Goal: Information Seeking & Learning: Learn about a topic

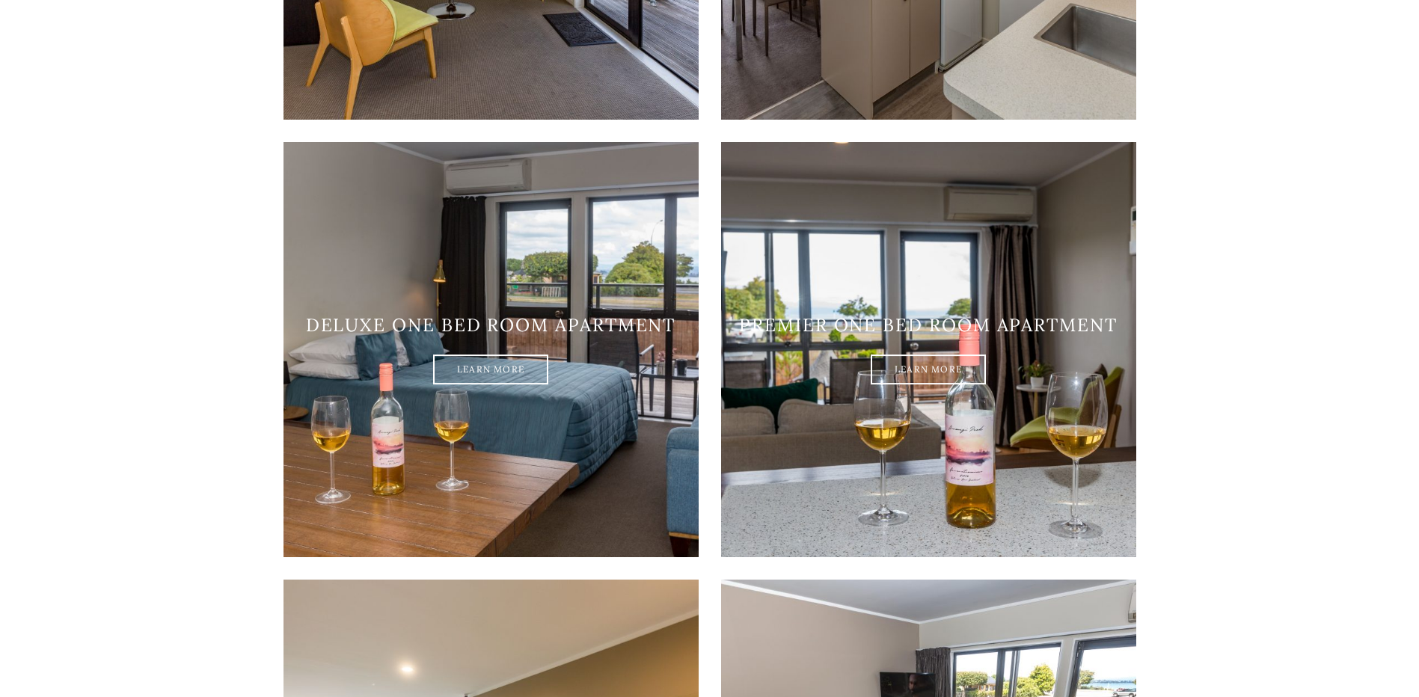
scroll to position [1646, 0]
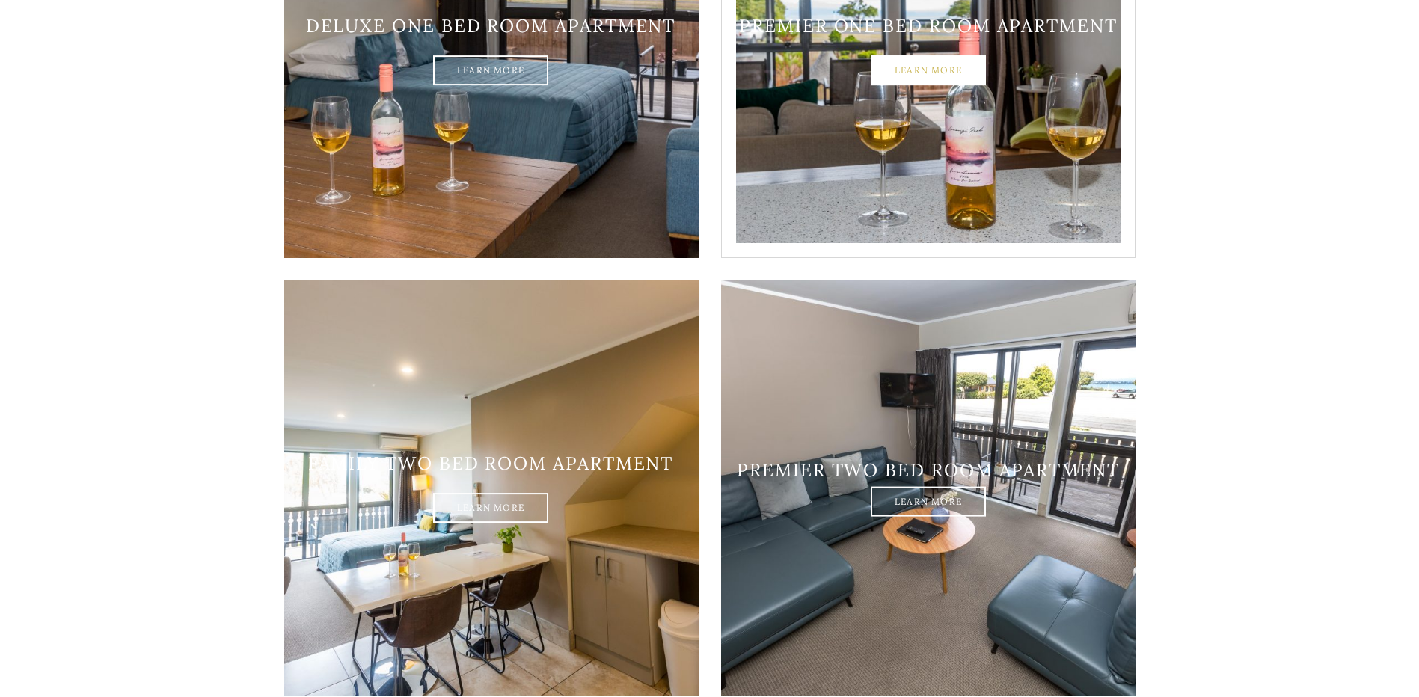
click at [932, 56] on link "Learn More" at bounding box center [928, 71] width 115 height 30
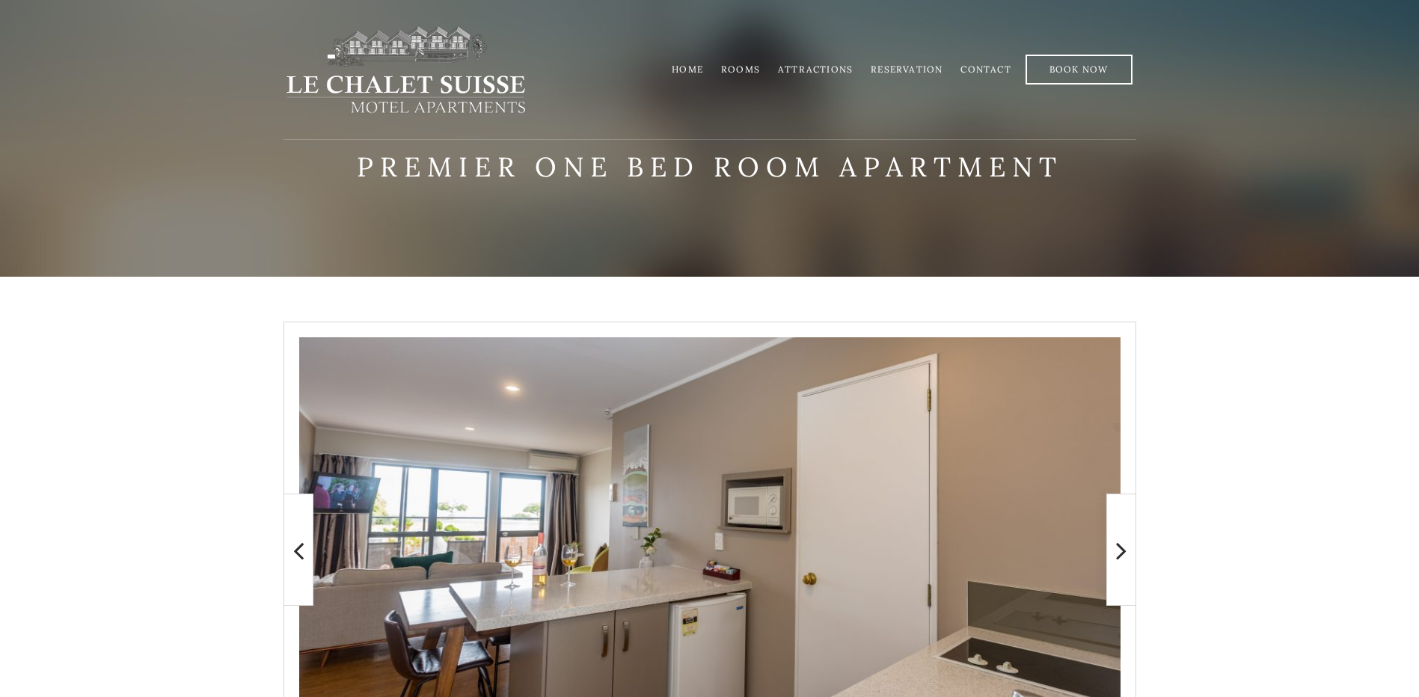
scroll to position [224, 0]
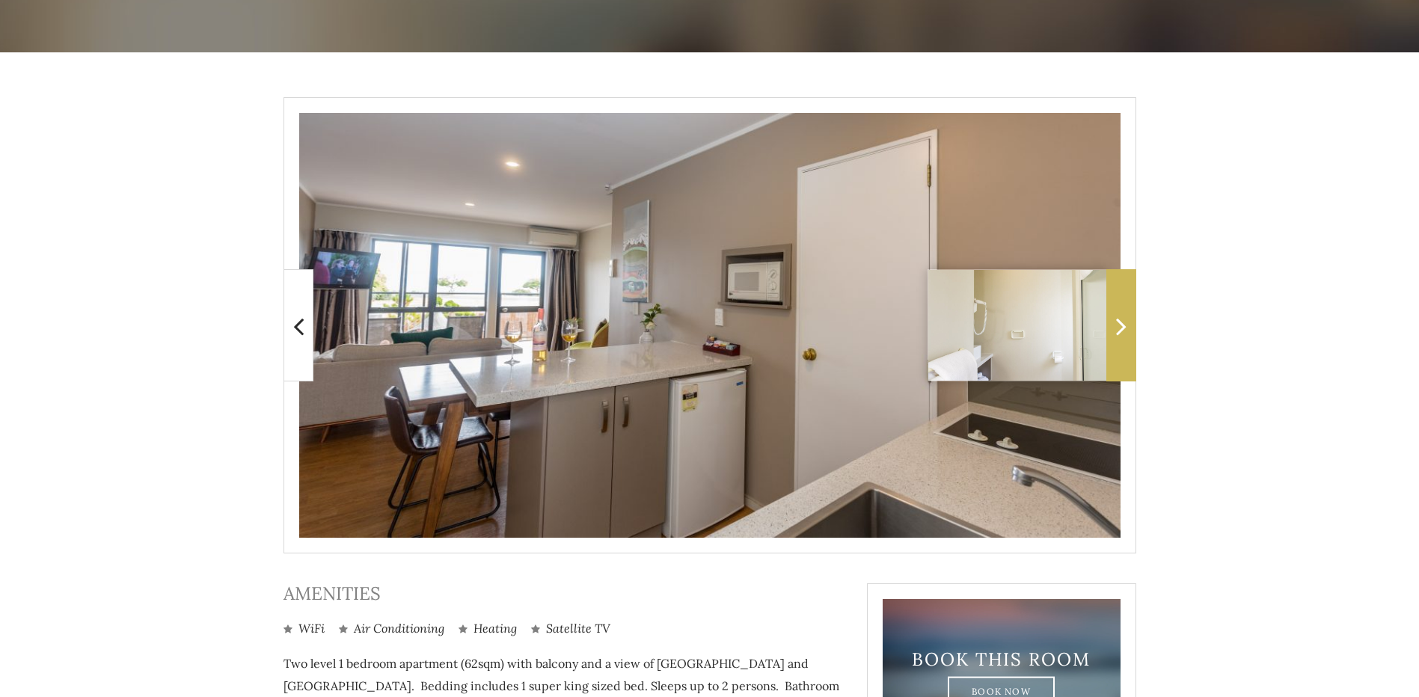
click at [1115, 322] on span at bounding box center [1121, 325] width 30 height 112
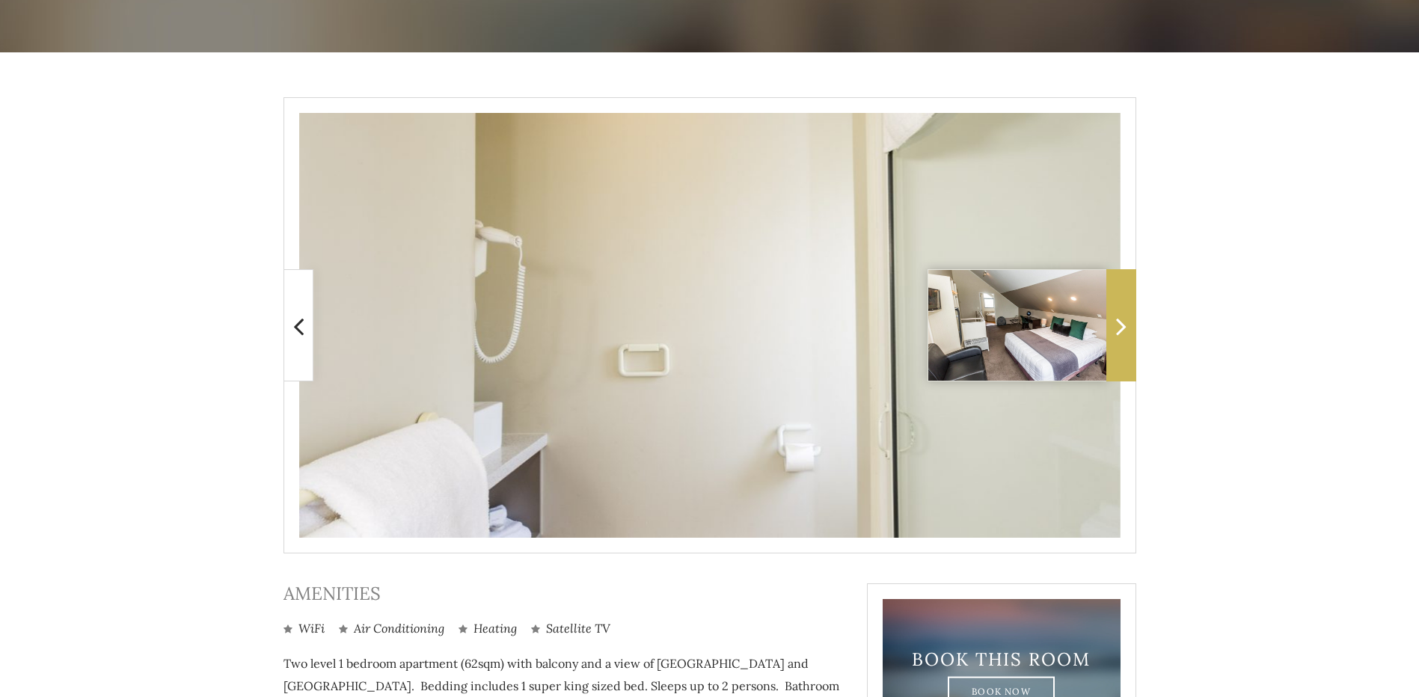
click at [1115, 322] on span at bounding box center [1121, 325] width 30 height 112
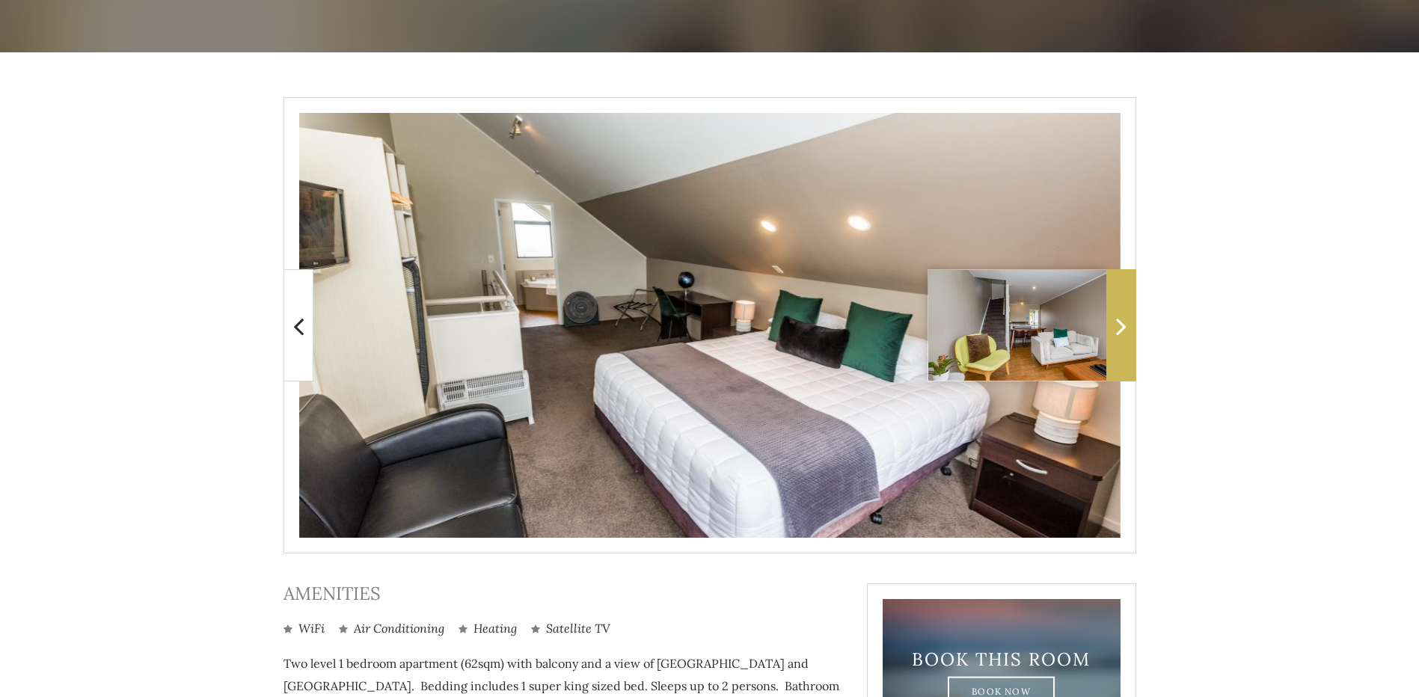
click at [1115, 322] on span at bounding box center [1121, 325] width 30 height 112
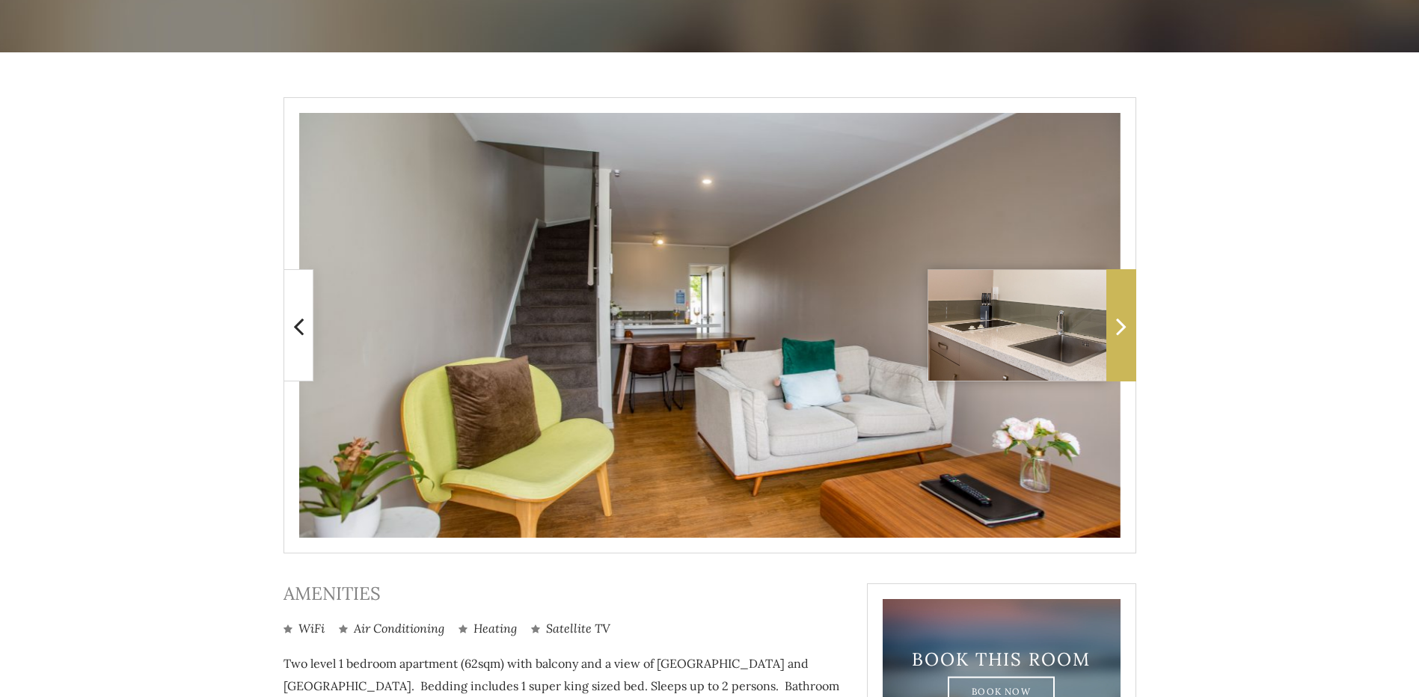
click at [1115, 322] on span at bounding box center [1121, 325] width 30 height 112
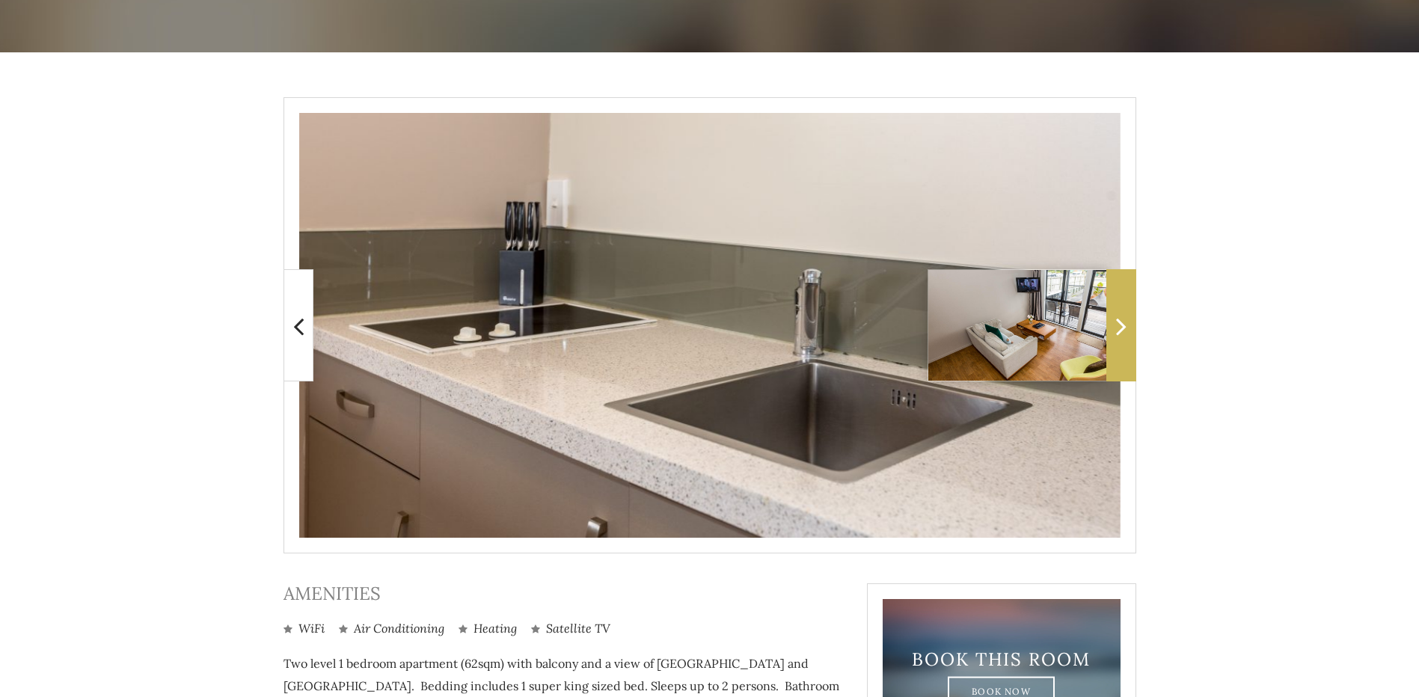
click at [1115, 322] on span at bounding box center [1121, 325] width 30 height 112
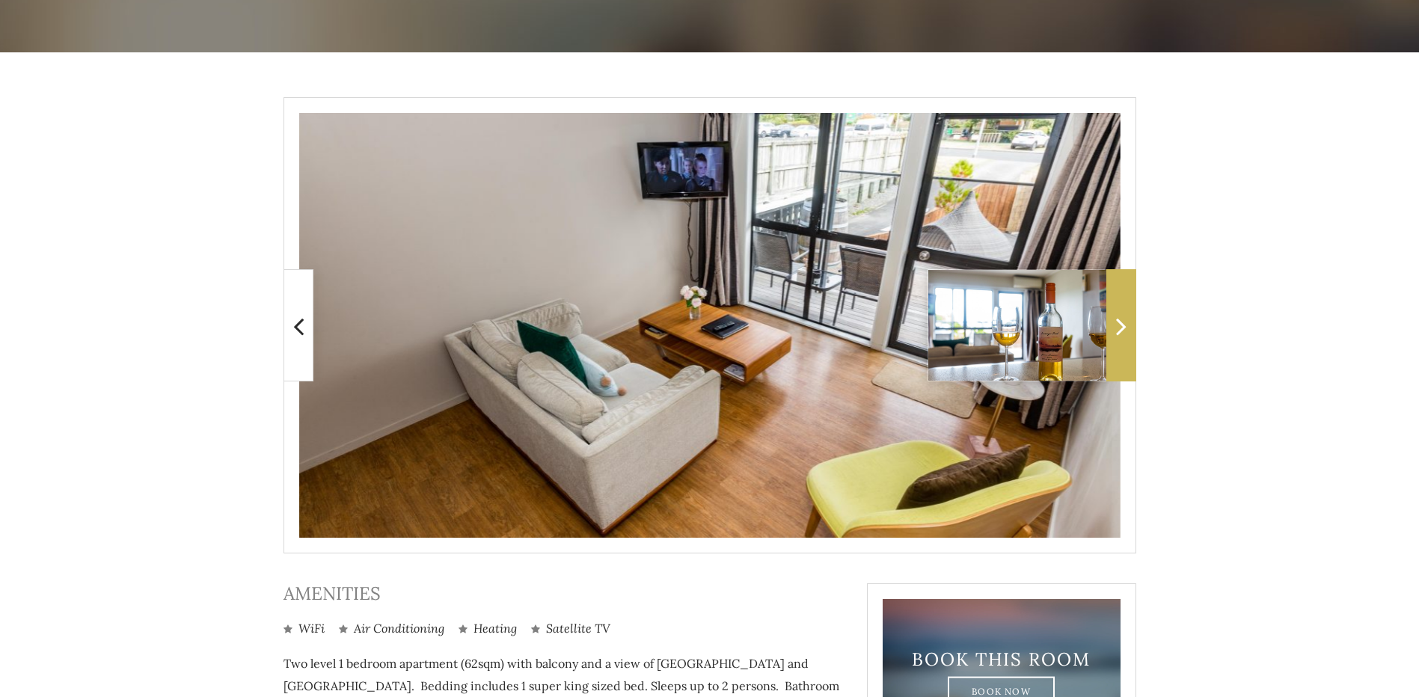
click at [1115, 322] on span at bounding box center [1121, 325] width 30 height 112
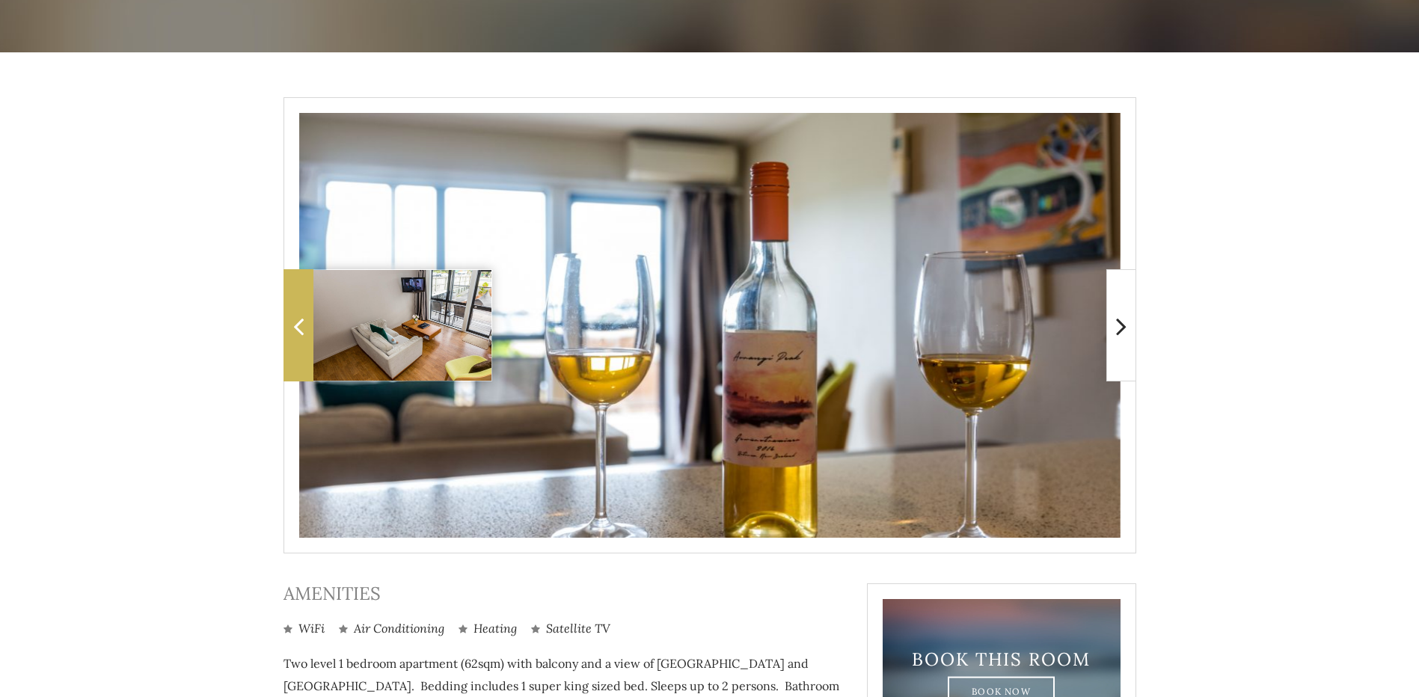
click at [301, 319] on icon at bounding box center [298, 326] width 10 height 30
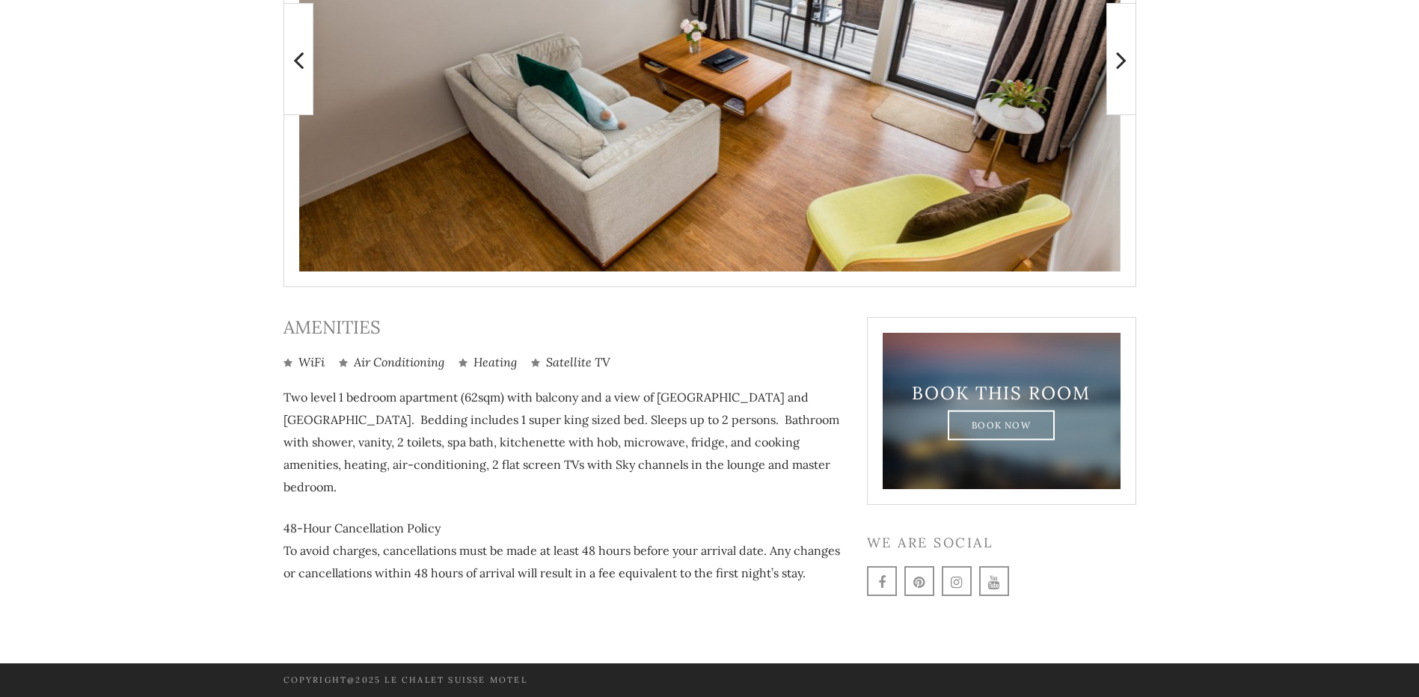
scroll to position [266, 0]
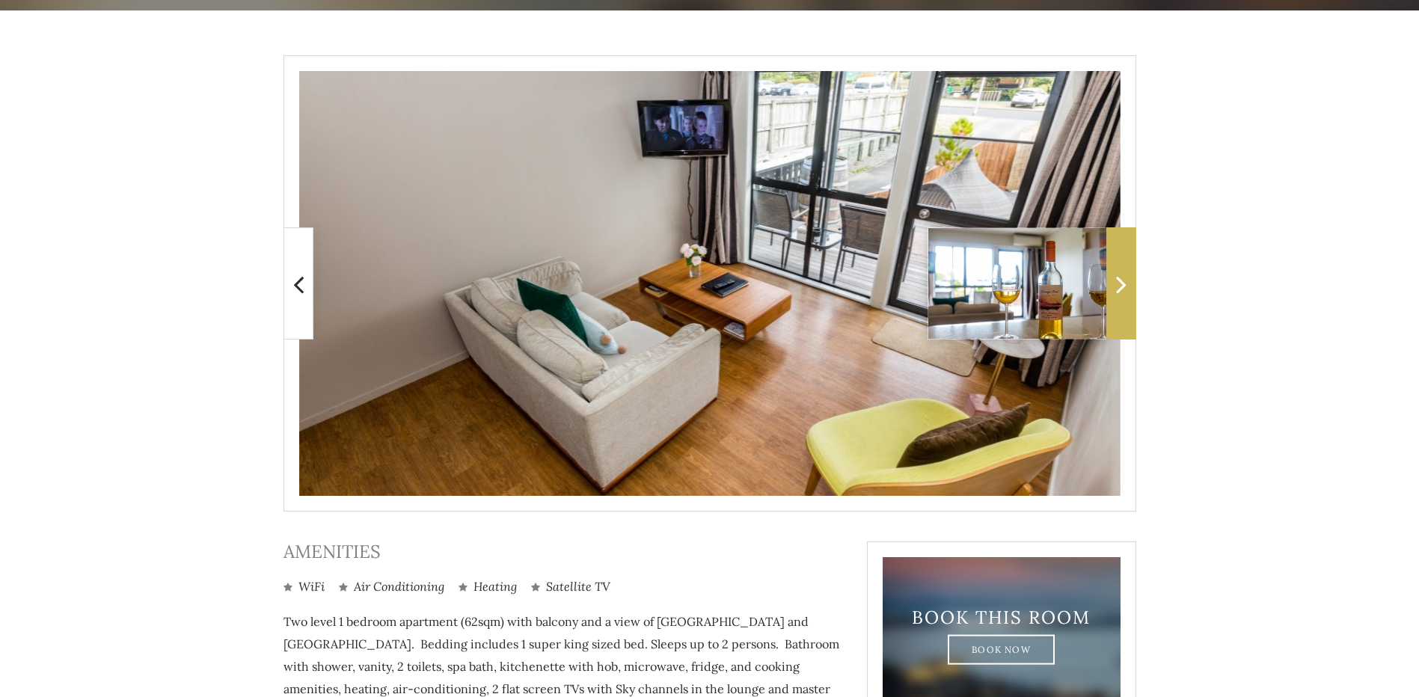
click at [1121, 294] on icon at bounding box center [1121, 284] width 10 height 30
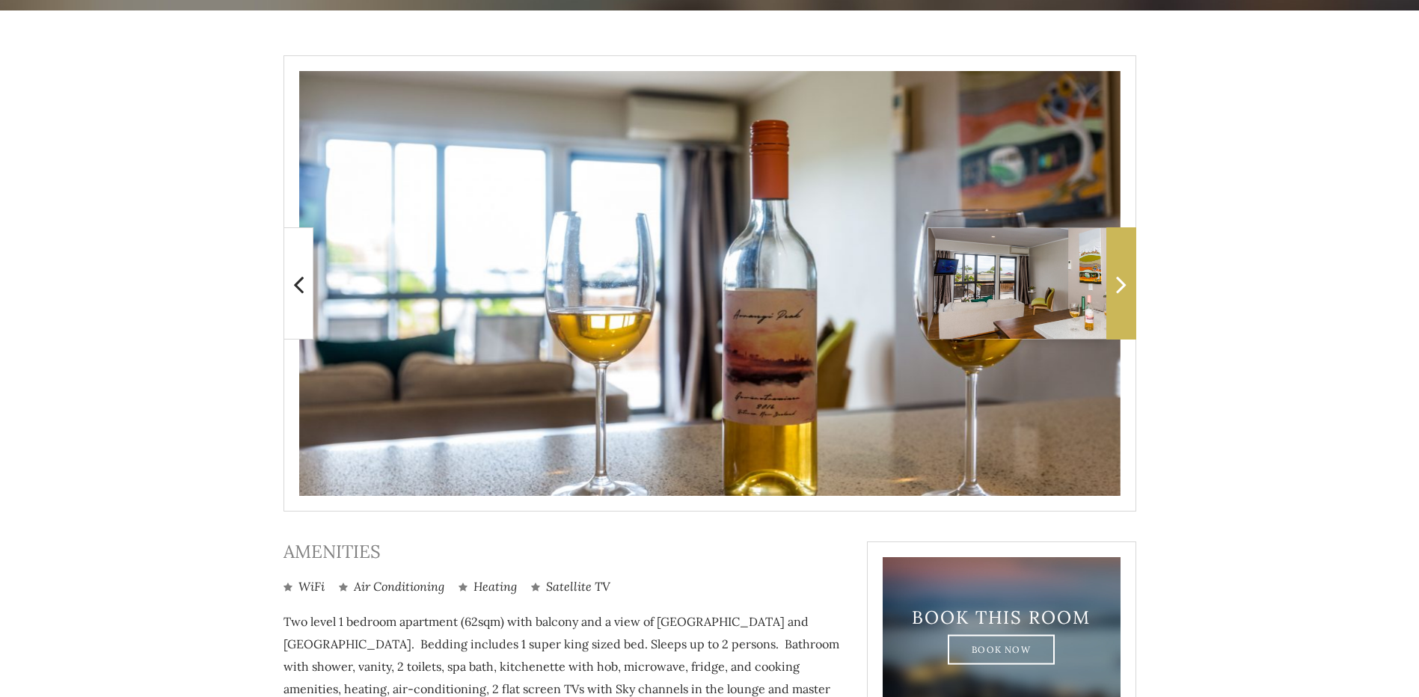
click at [1121, 294] on icon at bounding box center [1121, 284] width 10 height 30
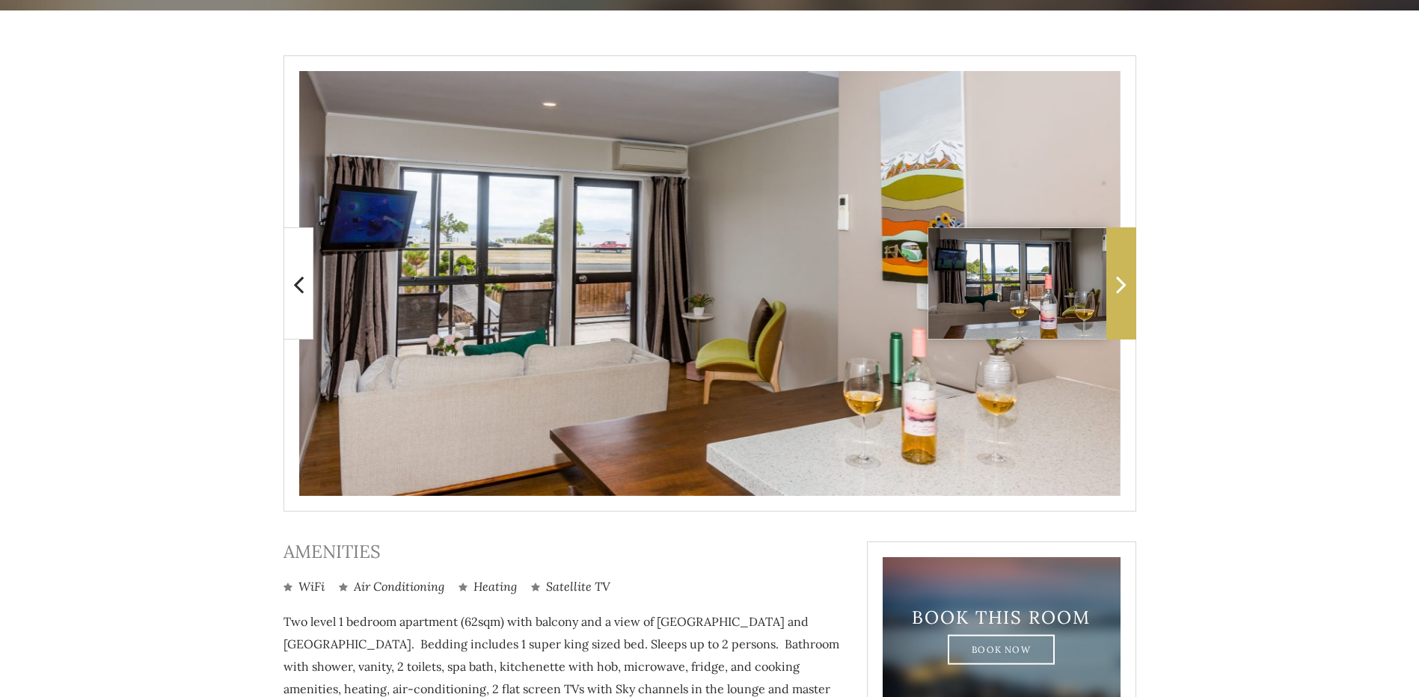
click at [1121, 294] on icon at bounding box center [1121, 284] width 10 height 30
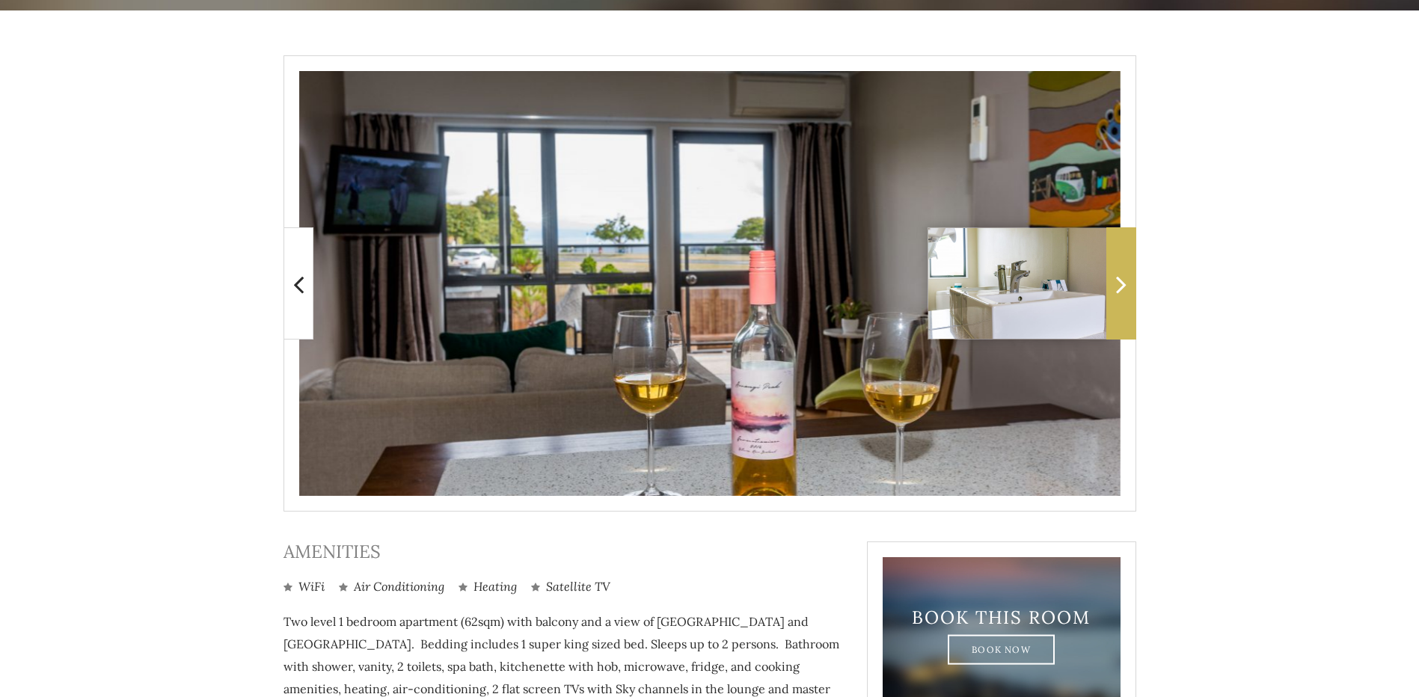
click at [1121, 294] on icon at bounding box center [1121, 284] width 10 height 30
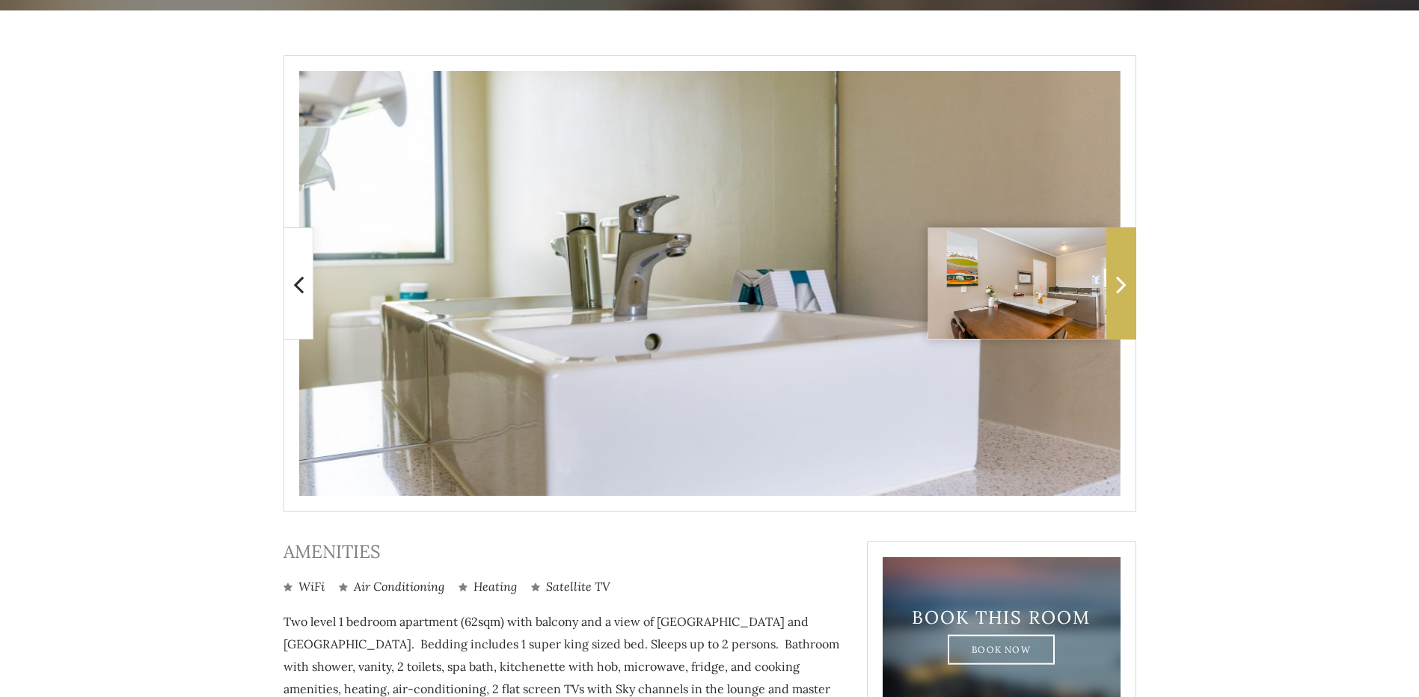
click at [1121, 294] on icon at bounding box center [1121, 284] width 10 height 30
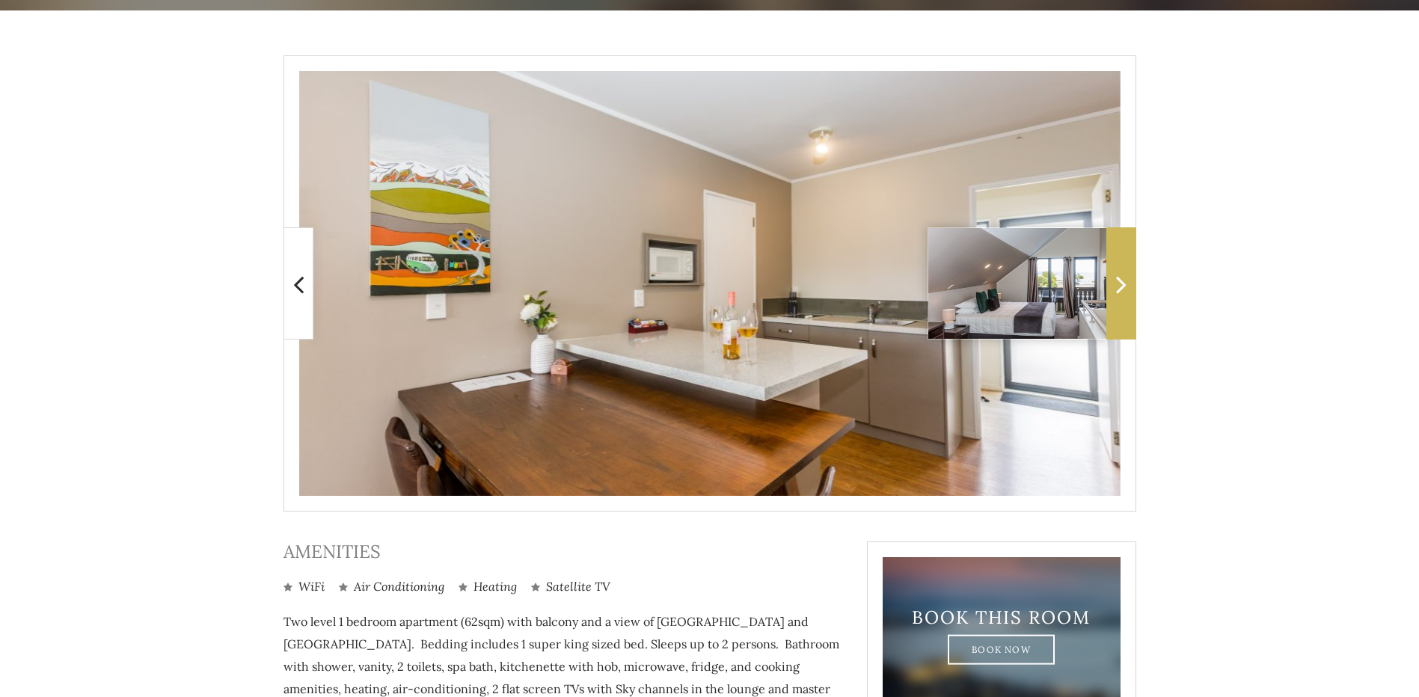
click at [1121, 294] on icon at bounding box center [1121, 284] width 10 height 30
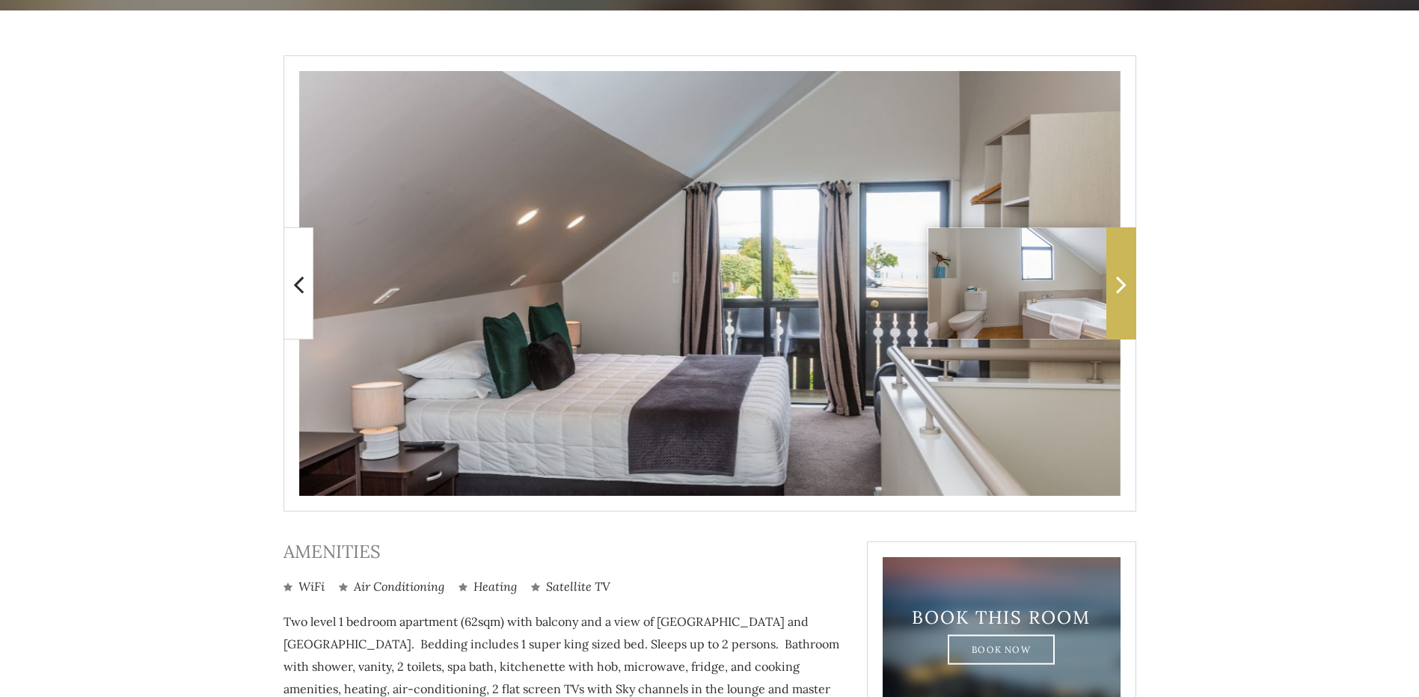
click at [1121, 294] on icon at bounding box center [1121, 284] width 10 height 30
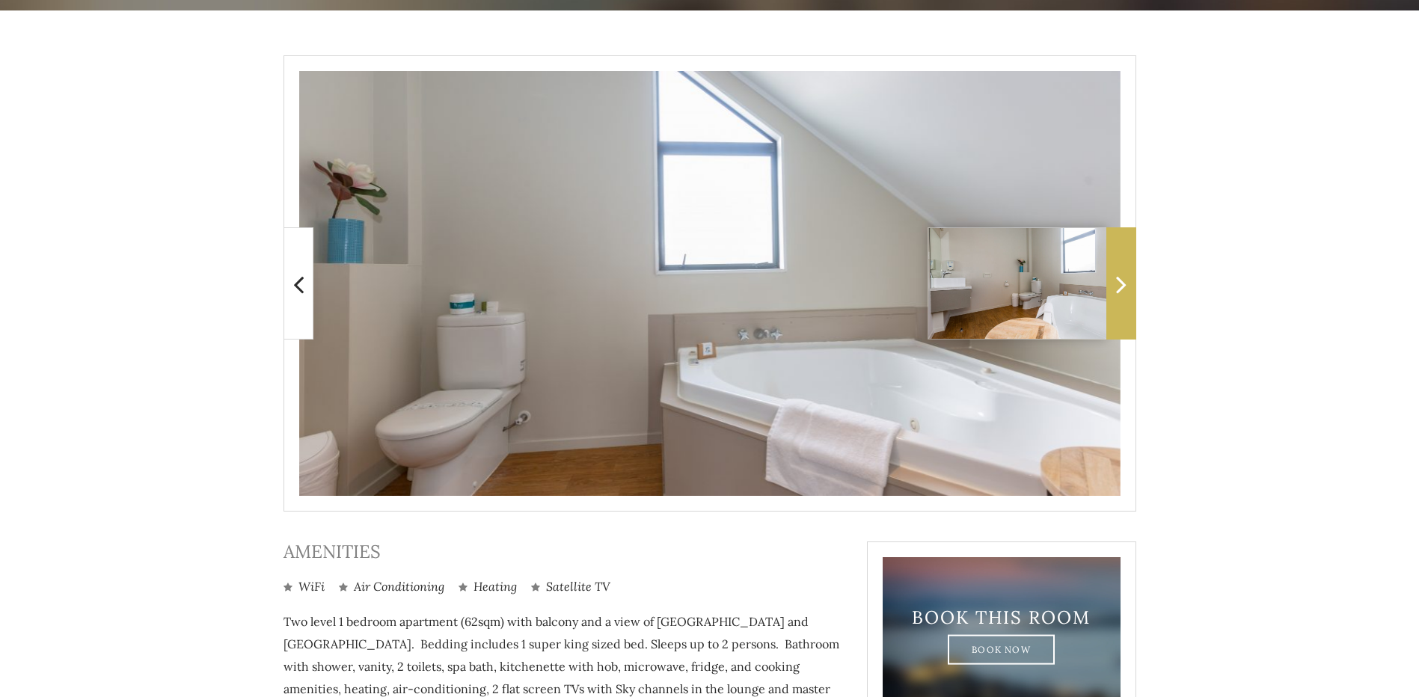
click at [1123, 287] on icon at bounding box center [1121, 284] width 10 height 30
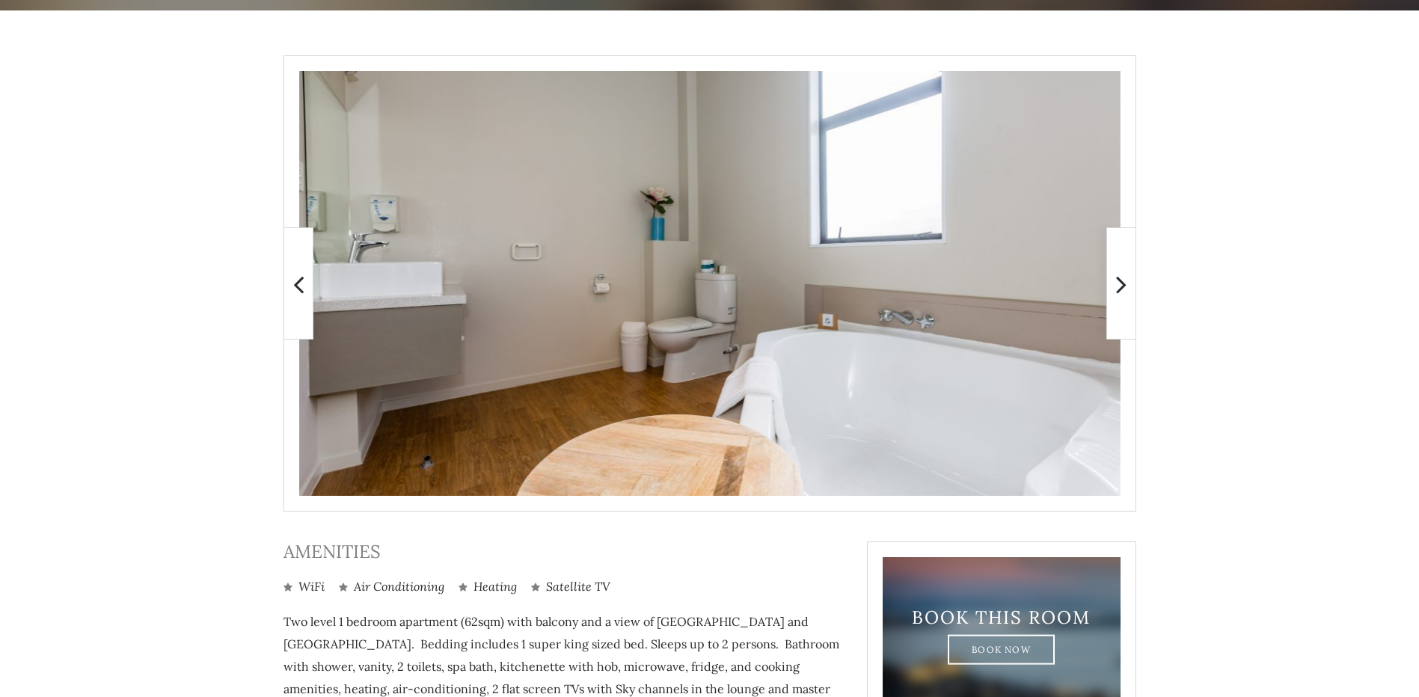
scroll to position [491, 0]
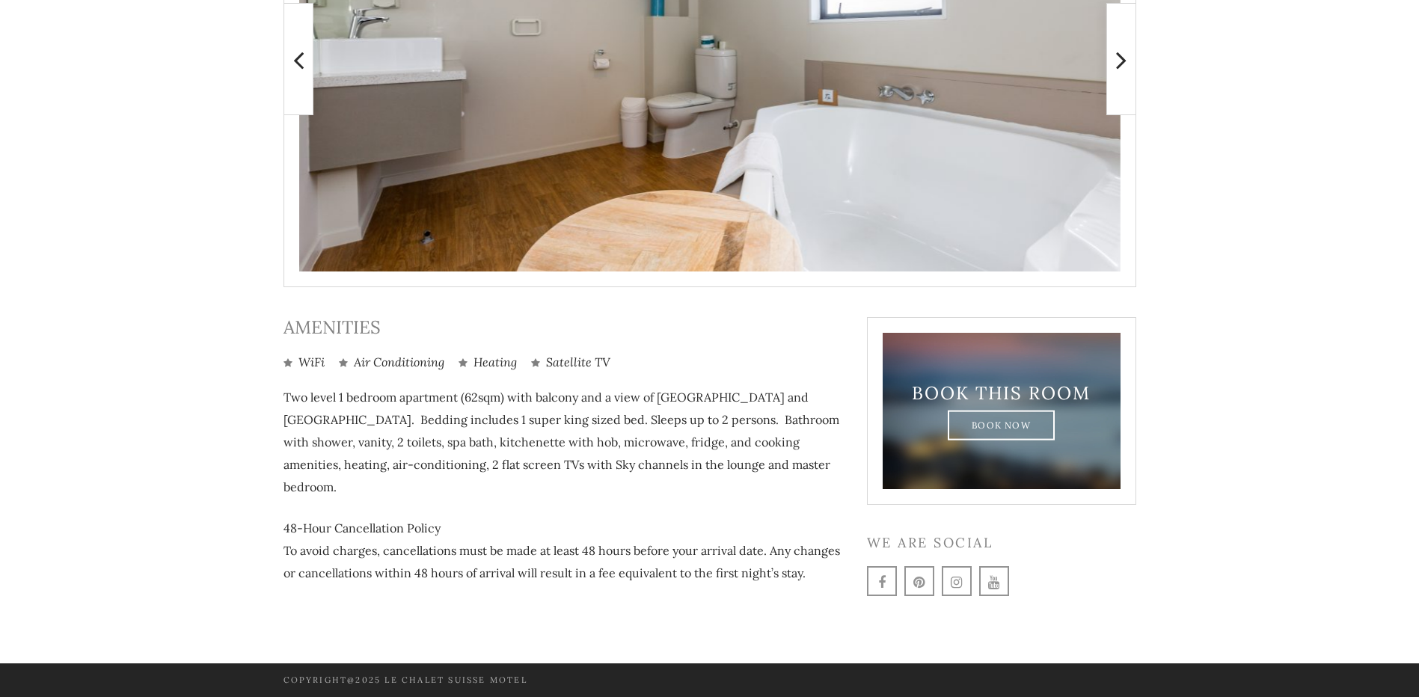
click at [1261, 302] on main at bounding box center [709, 224] width 1419 height 877
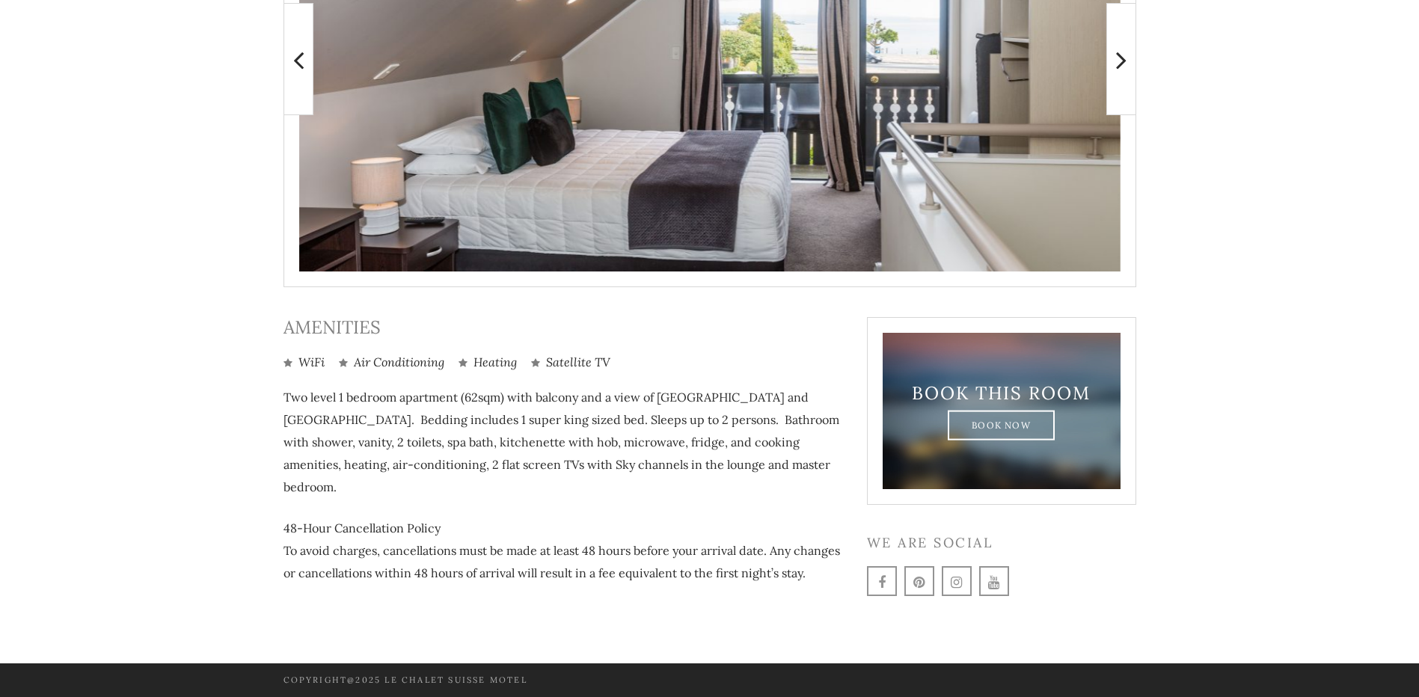
drag, startPoint x: 1305, startPoint y: 304, endPoint x: 960, endPoint y: 20, distance: 446.4
click at [1308, 303] on main at bounding box center [709, 224] width 1419 height 877
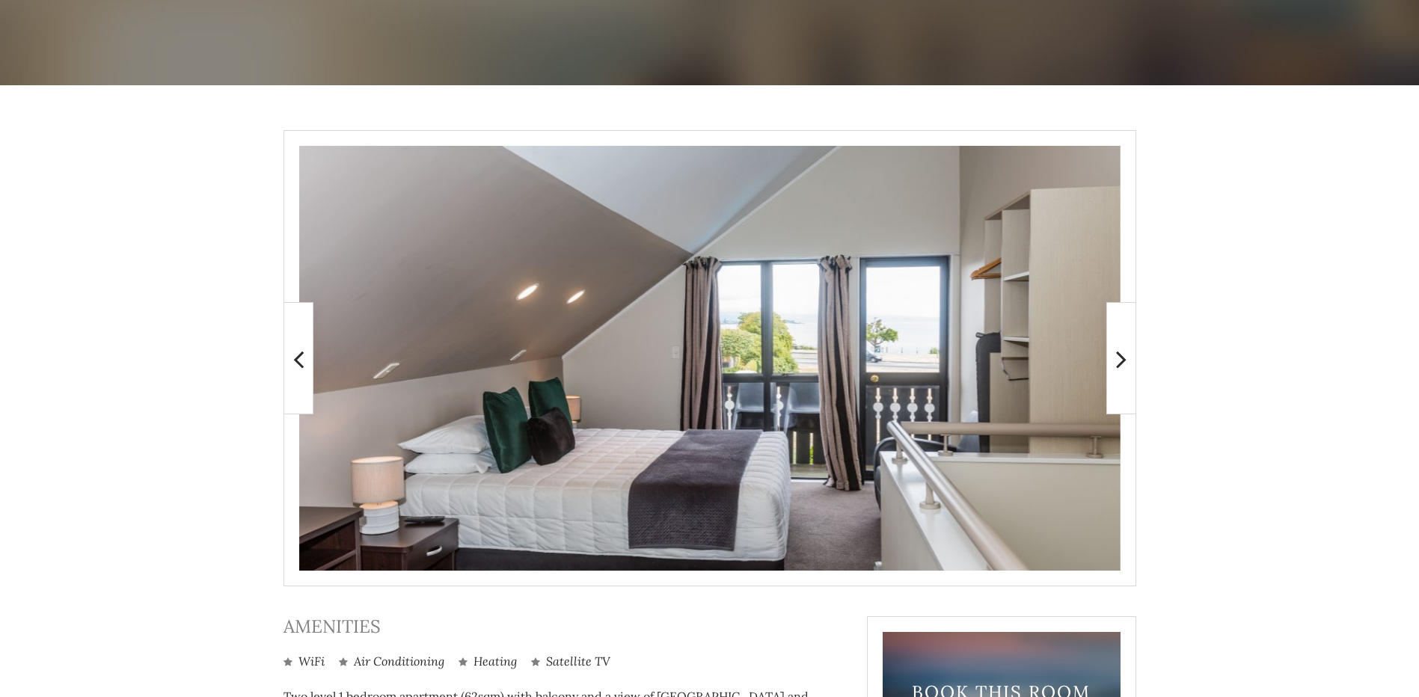
scroll to position [416, 0]
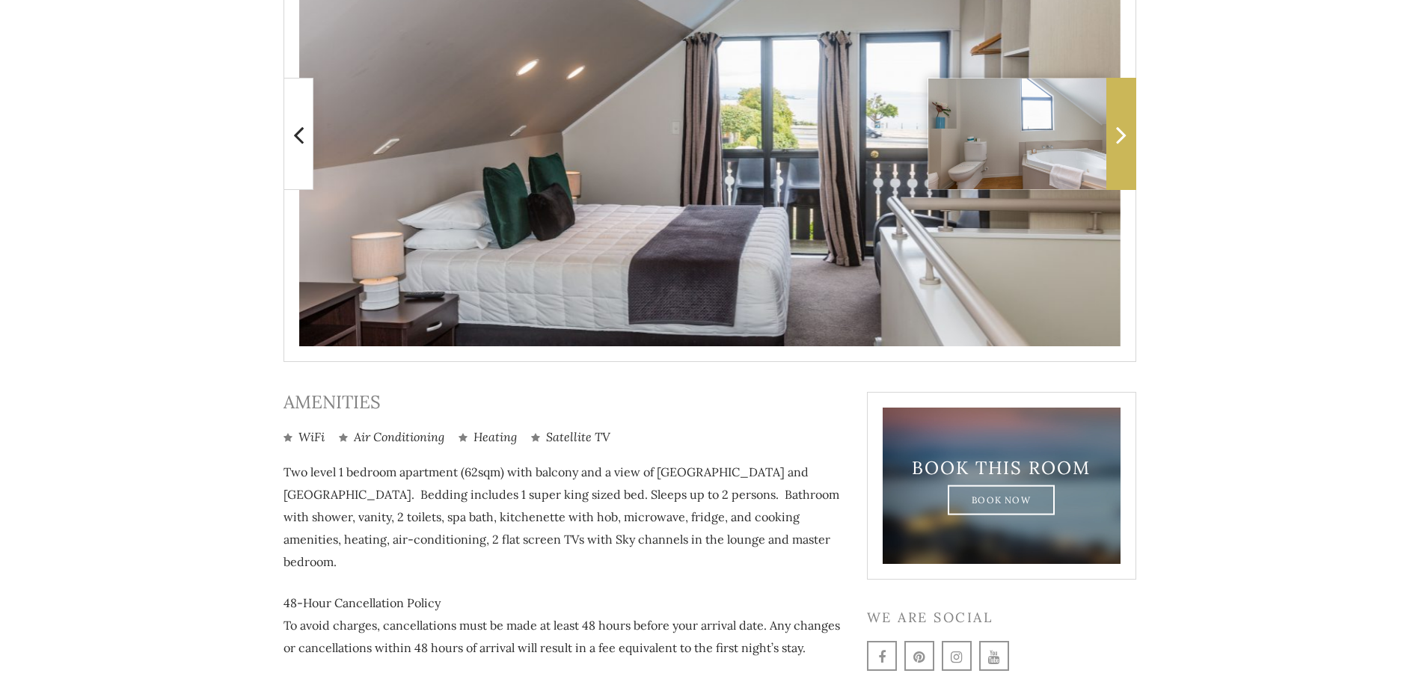
click at [1115, 126] on span at bounding box center [1121, 134] width 30 height 112
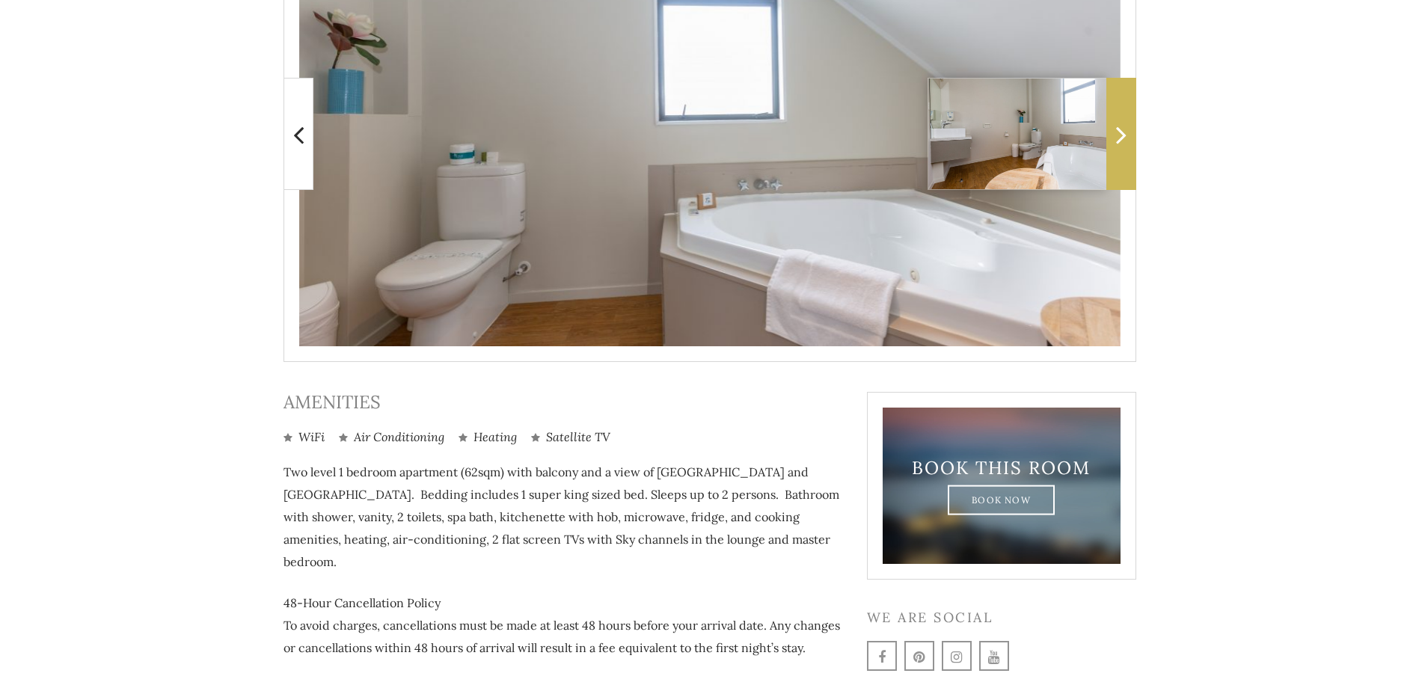
click at [1116, 126] on icon at bounding box center [1121, 135] width 10 height 30
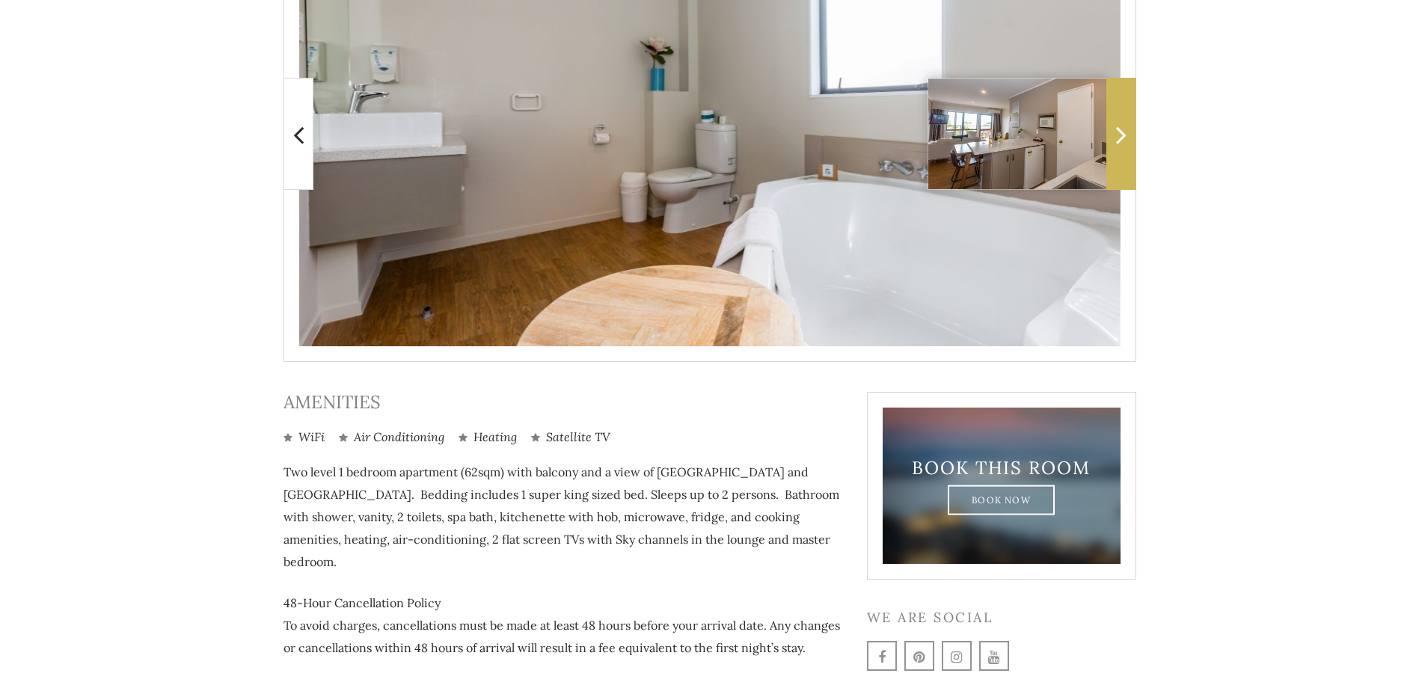
click at [1116, 126] on icon at bounding box center [1121, 135] width 10 height 30
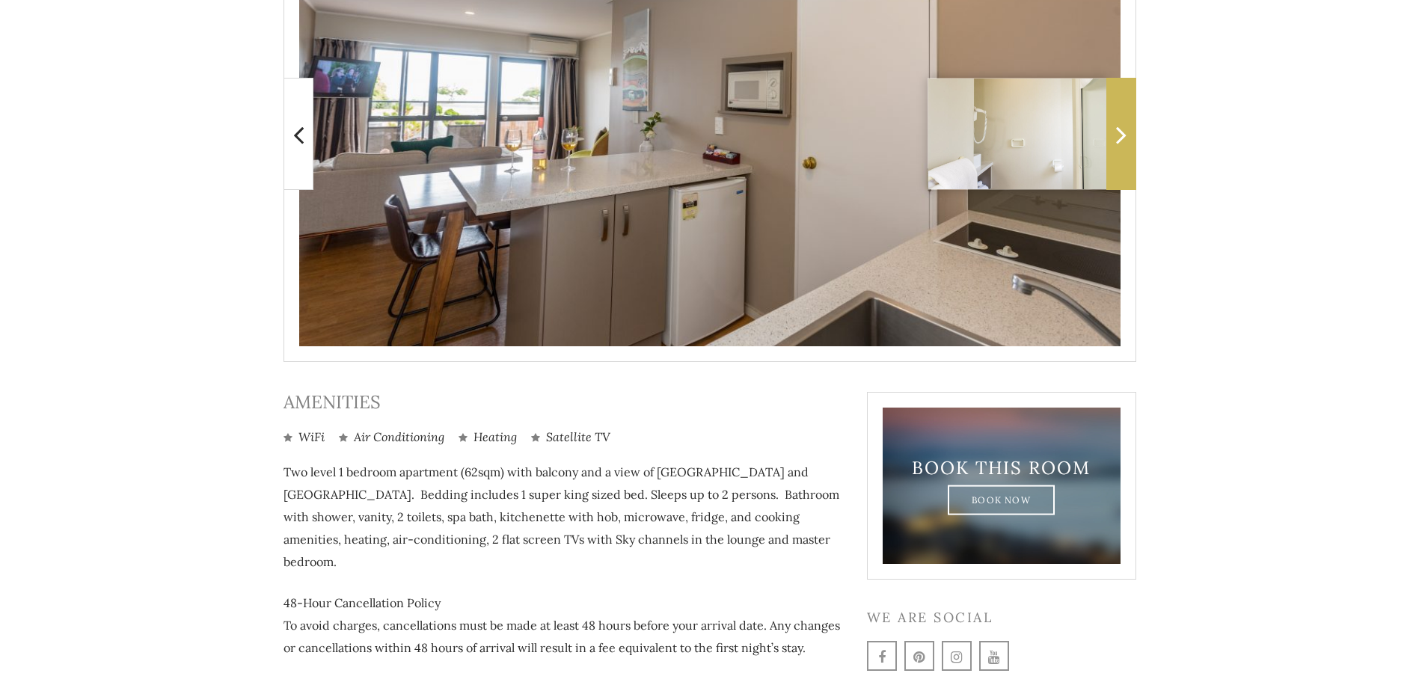
click at [1116, 126] on icon at bounding box center [1121, 135] width 10 height 30
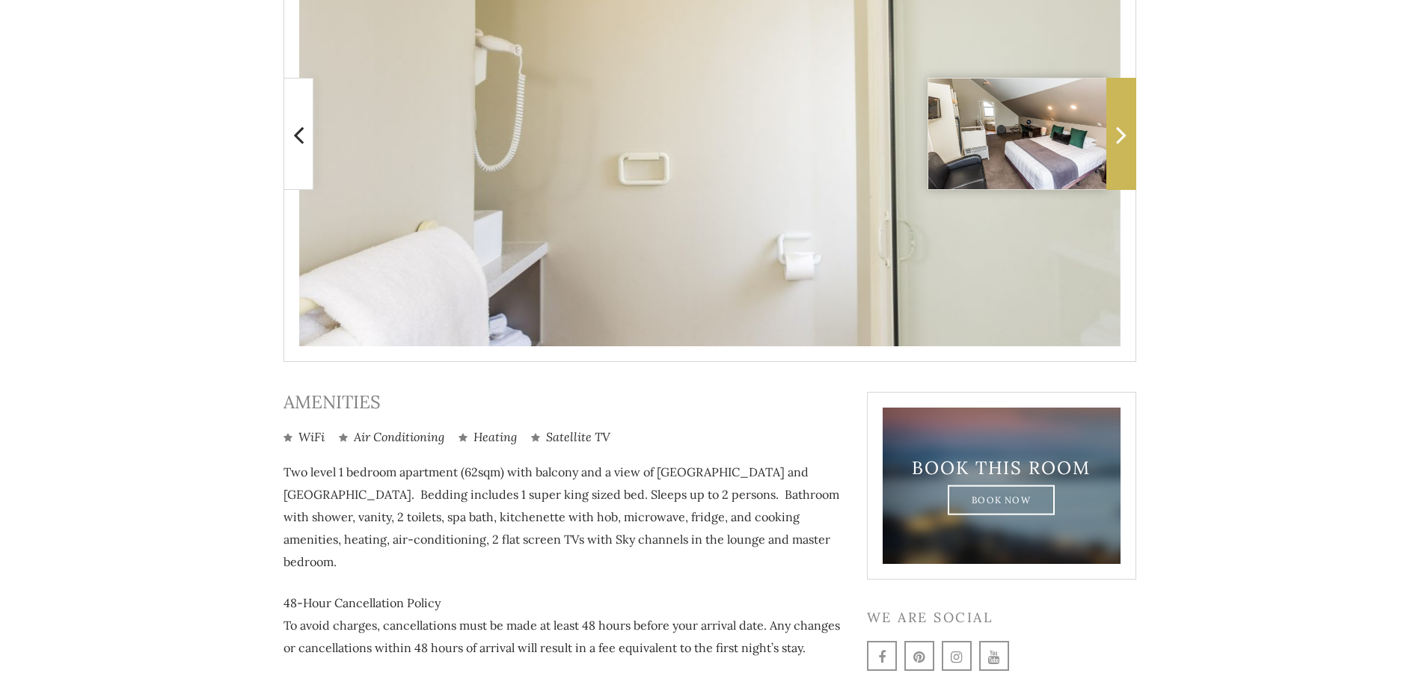
click at [1116, 126] on icon at bounding box center [1121, 135] width 10 height 30
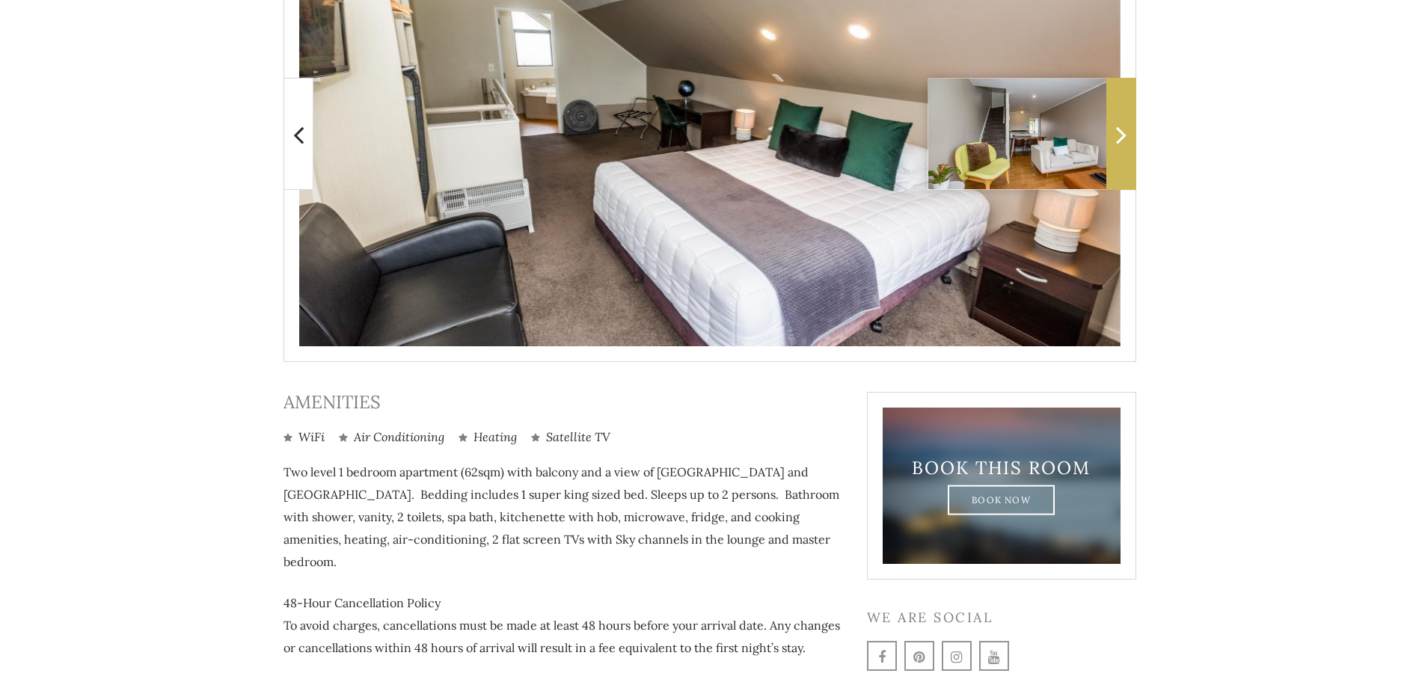
click at [1116, 126] on icon at bounding box center [1121, 135] width 10 height 30
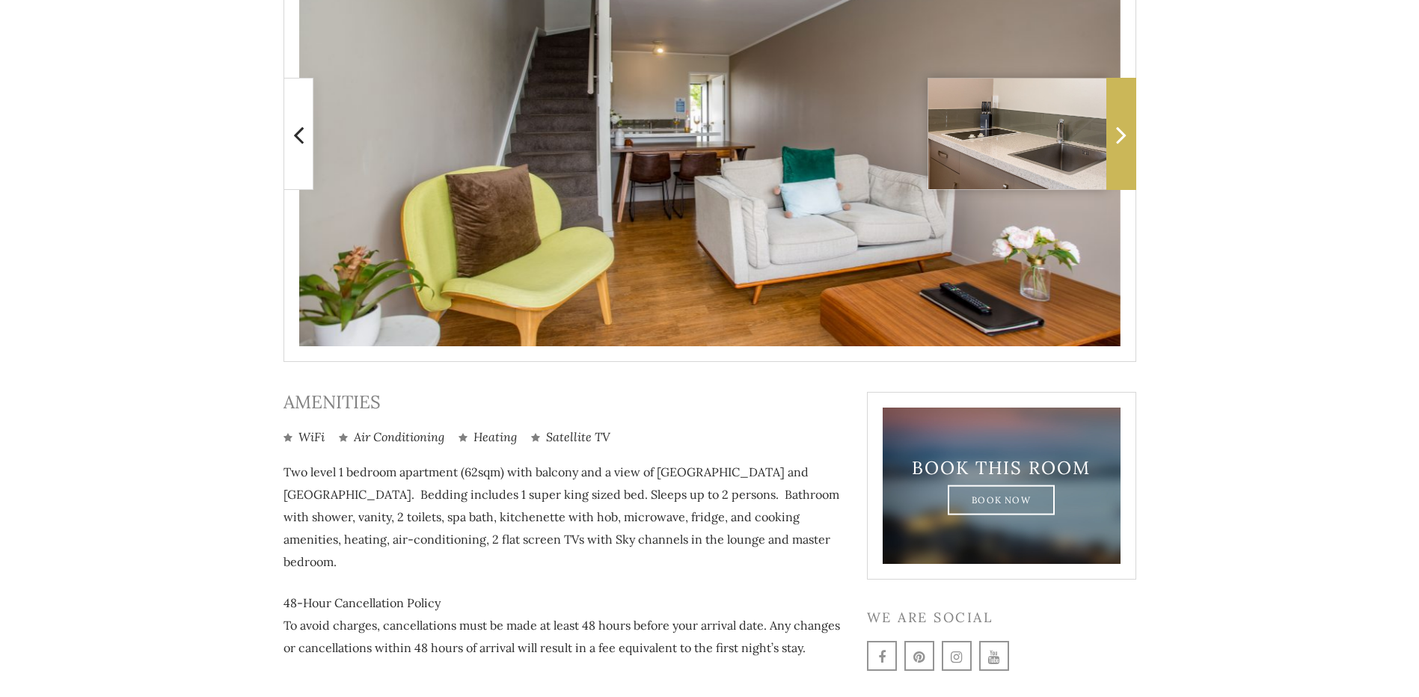
click at [1116, 126] on icon at bounding box center [1121, 135] width 10 height 30
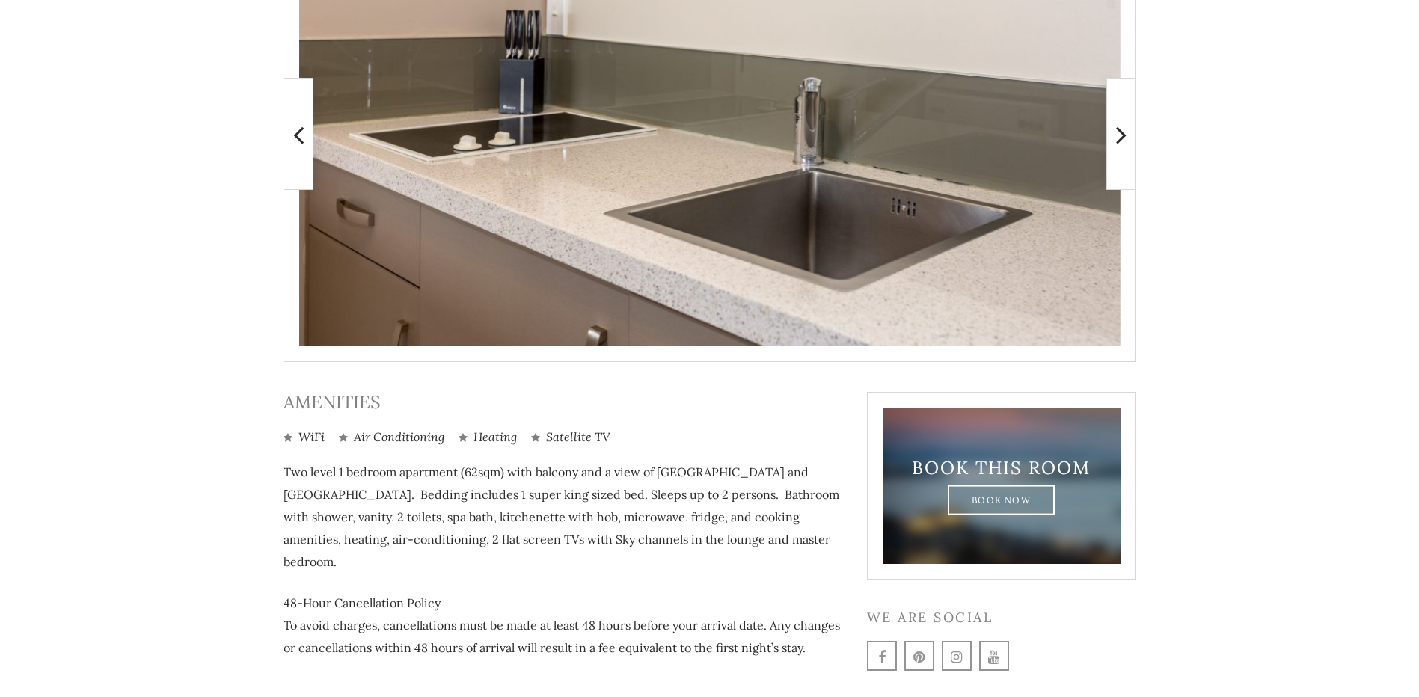
click at [1236, 279] on main at bounding box center [709, 299] width 1419 height 877
